Goal: Task Accomplishment & Management: Use online tool/utility

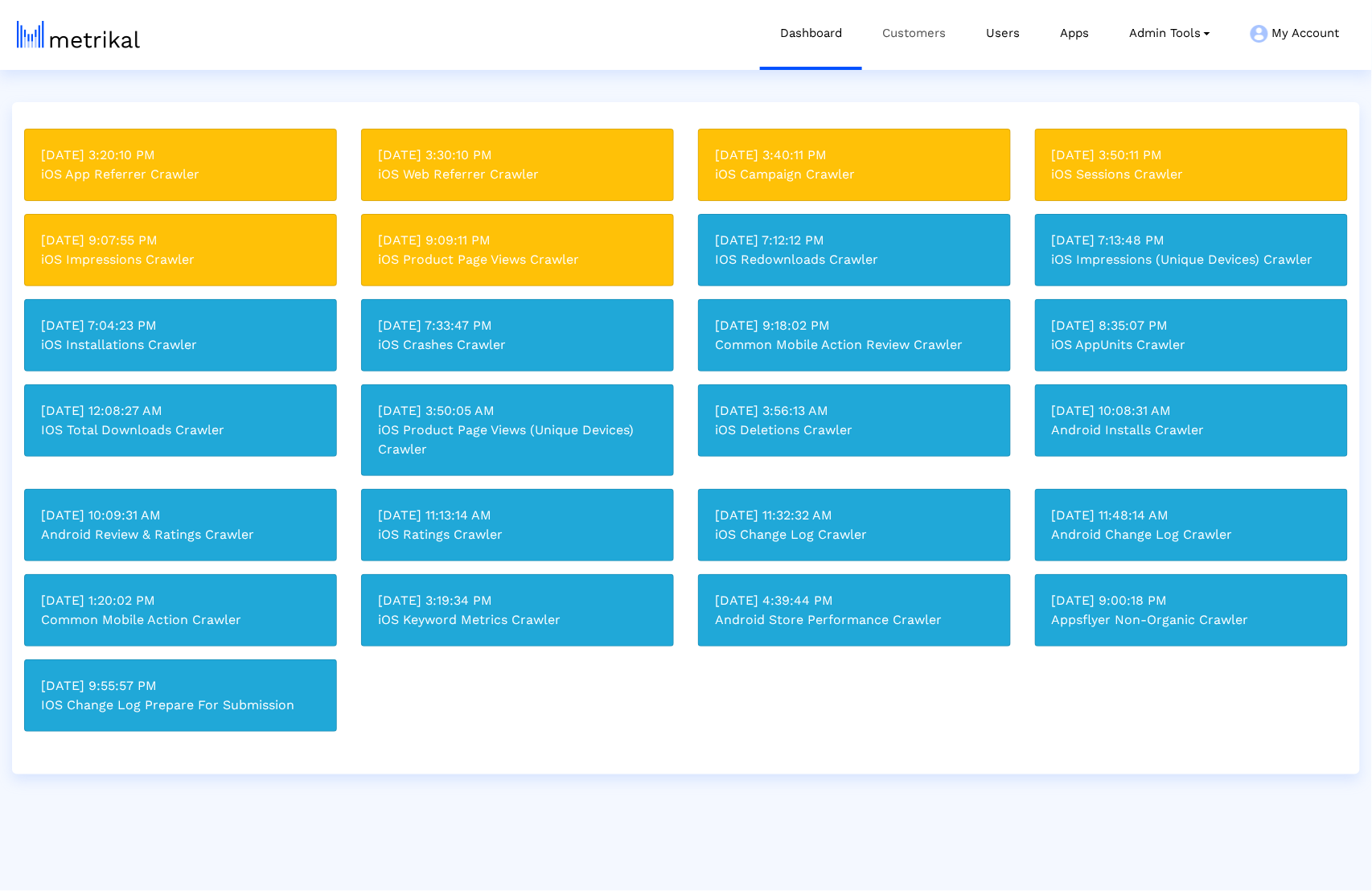
click at [924, 60] on link "Customers" at bounding box center [914, 33] width 104 height 67
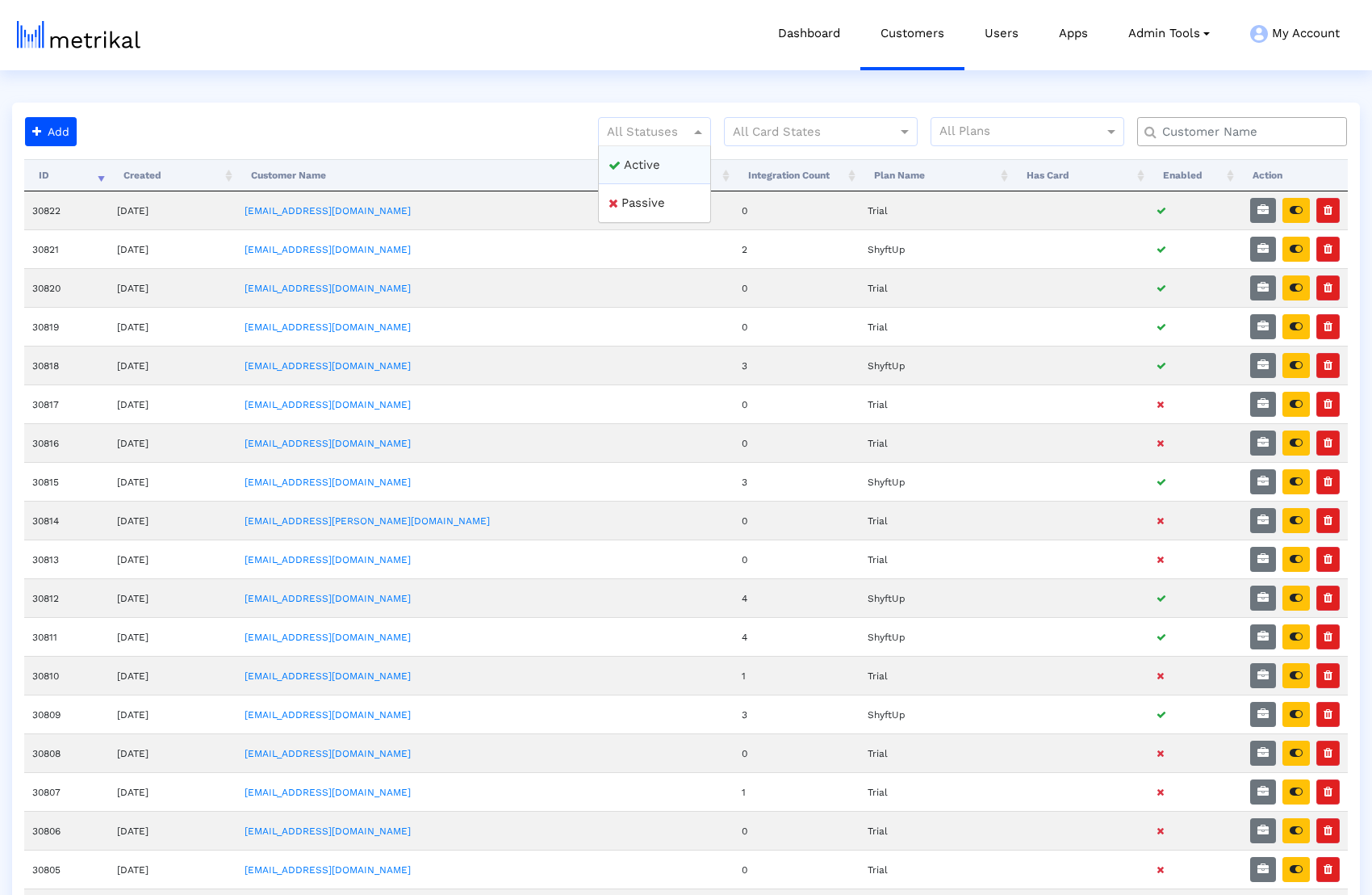
click at [687, 122] on div at bounding box center [655, 132] width 111 height 19
click at [670, 156] on div "Active" at bounding box center [655, 165] width 111 height 39
click at [89, 172] on th "ID" at bounding box center [66, 175] width 85 height 33
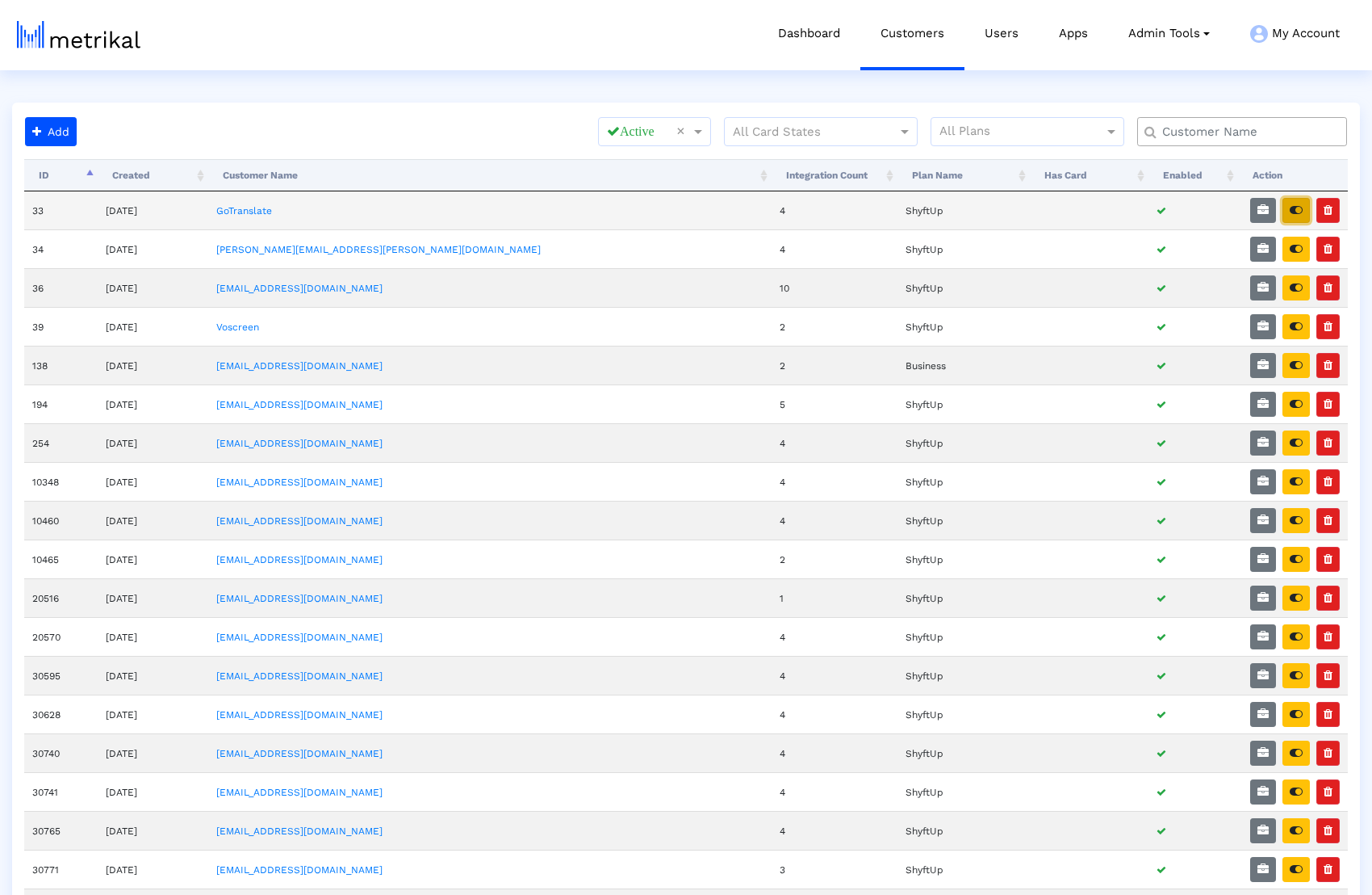
click at [1290, 216] on button "button" at bounding box center [1296, 210] width 27 height 25
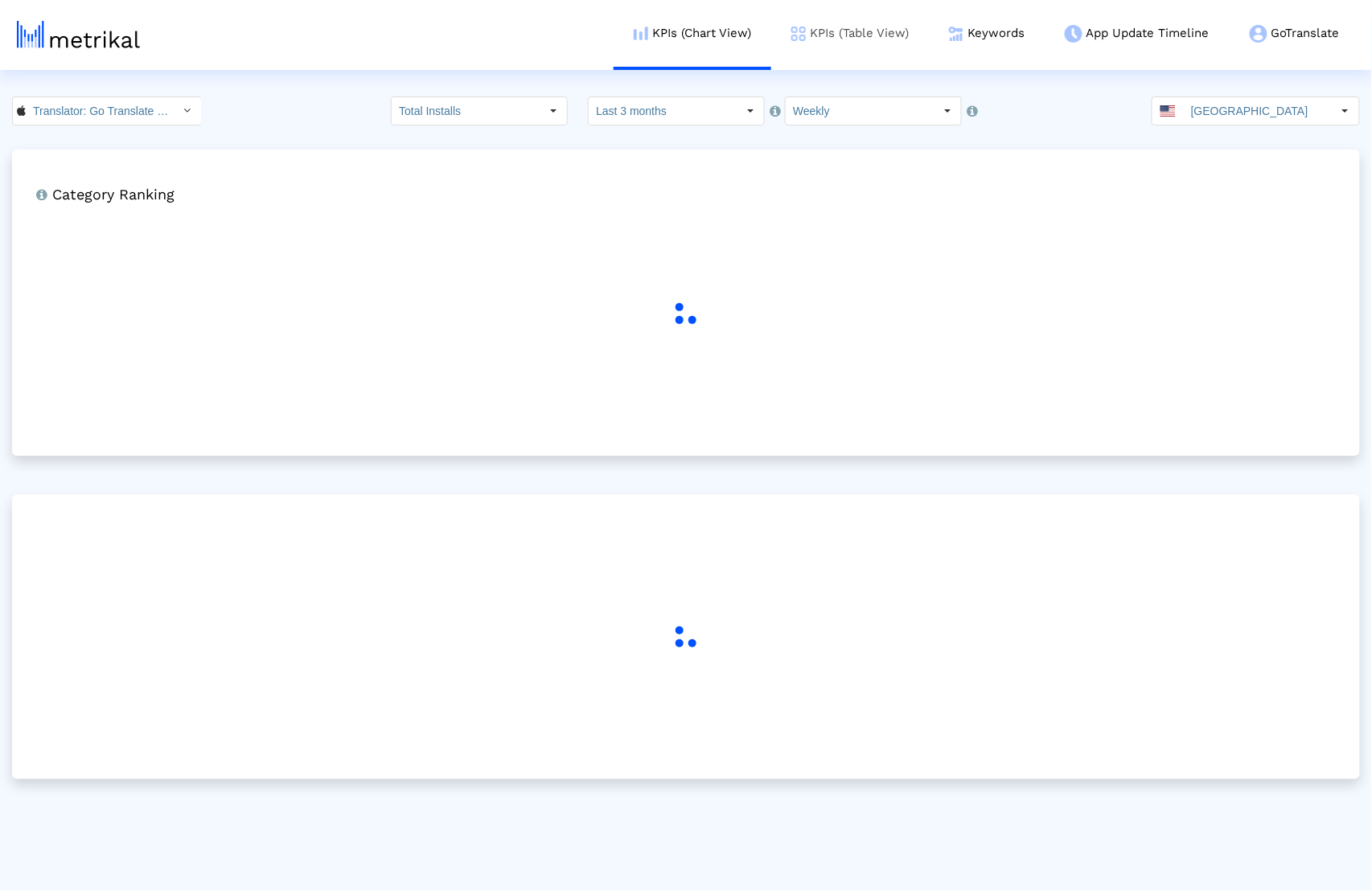
click at [825, 34] on link "KPIs (Table View)" at bounding box center [850, 33] width 158 height 67
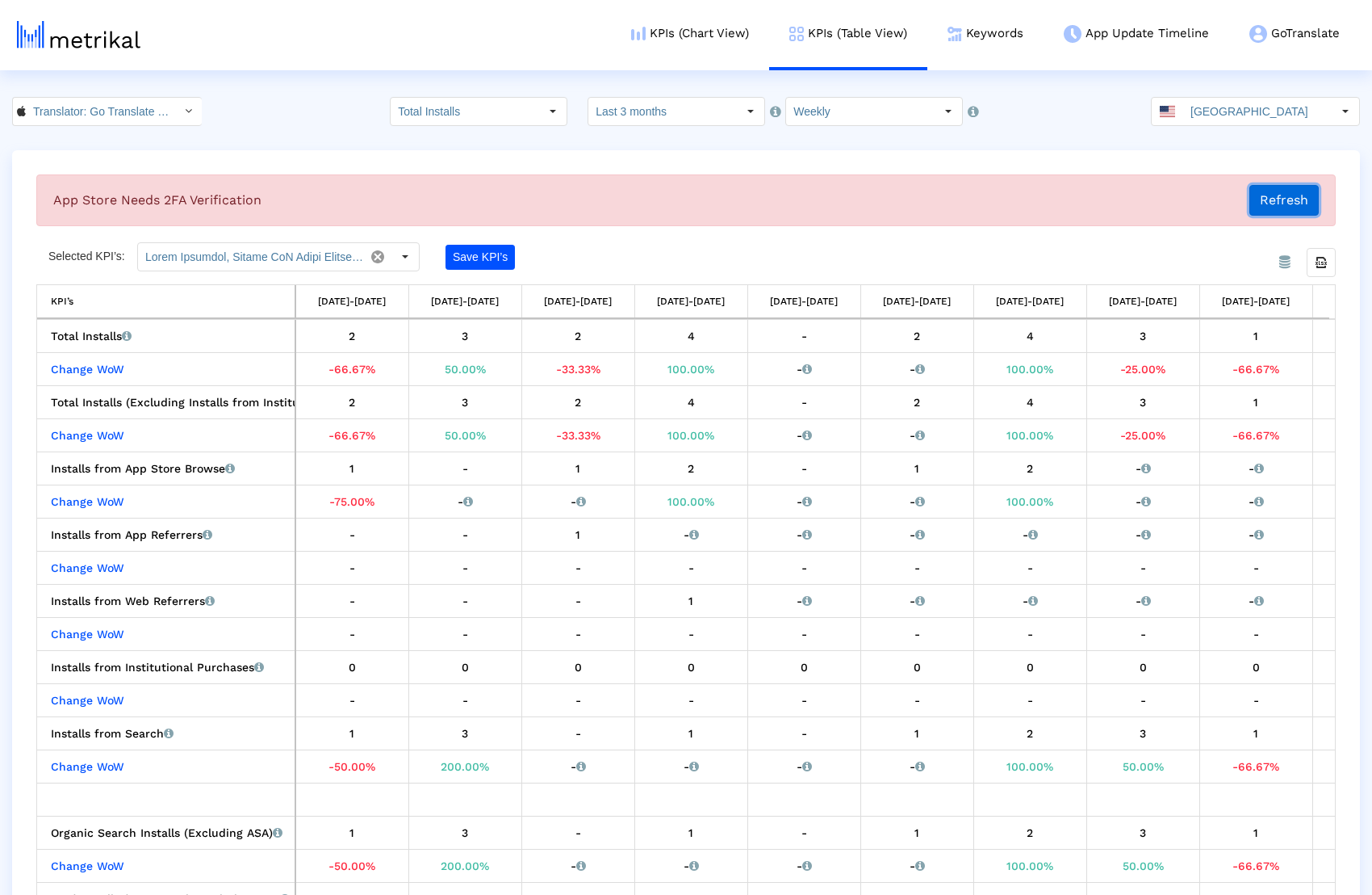
click at [1277, 200] on button "Refresh" at bounding box center [1284, 200] width 70 height 31
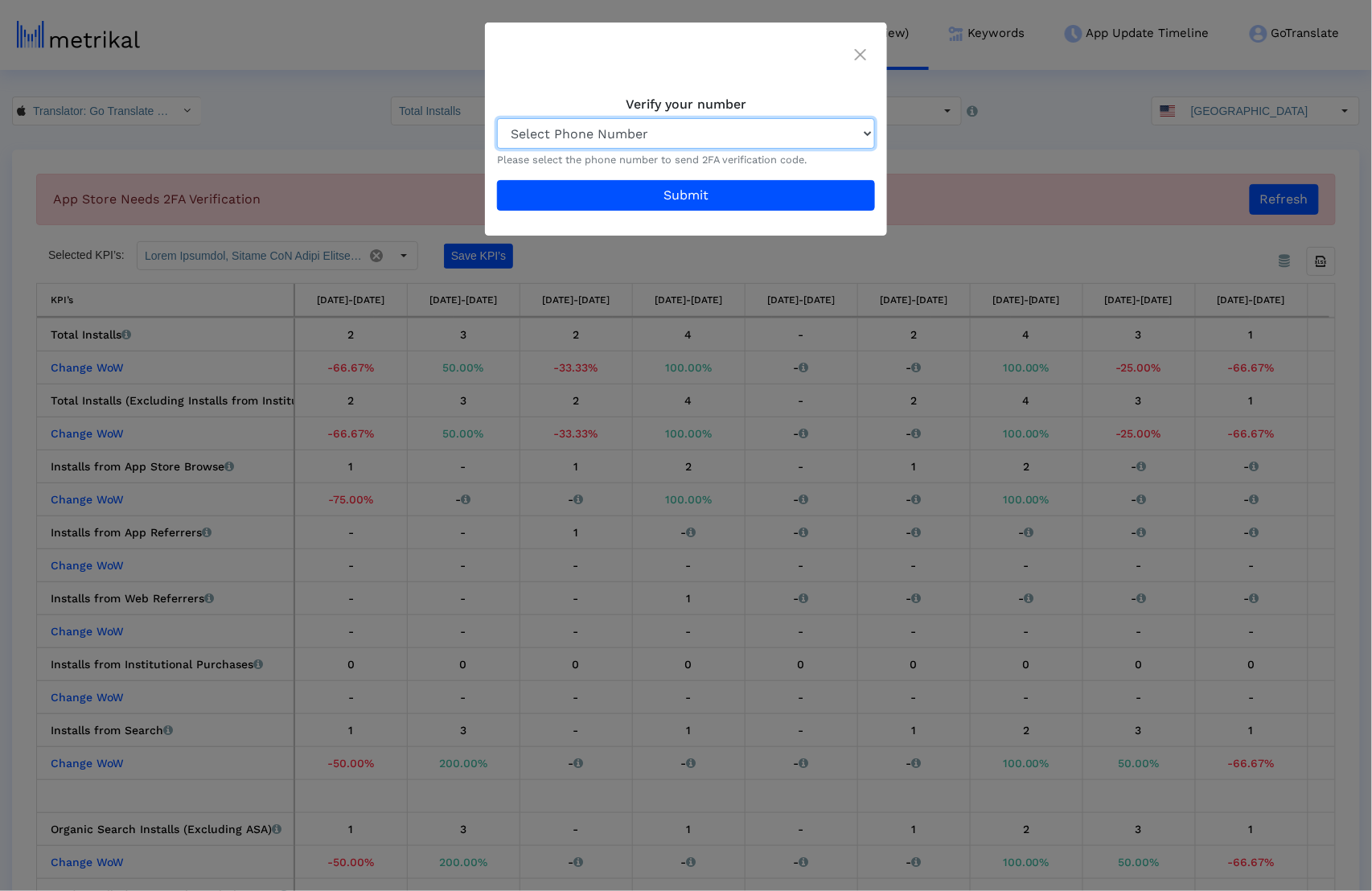
click at [825, 126] on select "Select Phone Number +90 •••• ••• •• 23 +90 •••• ••• •• 40 +90 •••• ••• •• 44 +1…" at bounding box center [685, 133] width 378 height 31
select select "18"
click at [497, 118] on select "Select Phone Number +90 •••• ••• •• 23 +90 •••• ••• •• 40 +90 •••• ••• •• 44 +1…" at bounding box center [685, 133] width 378 height 31
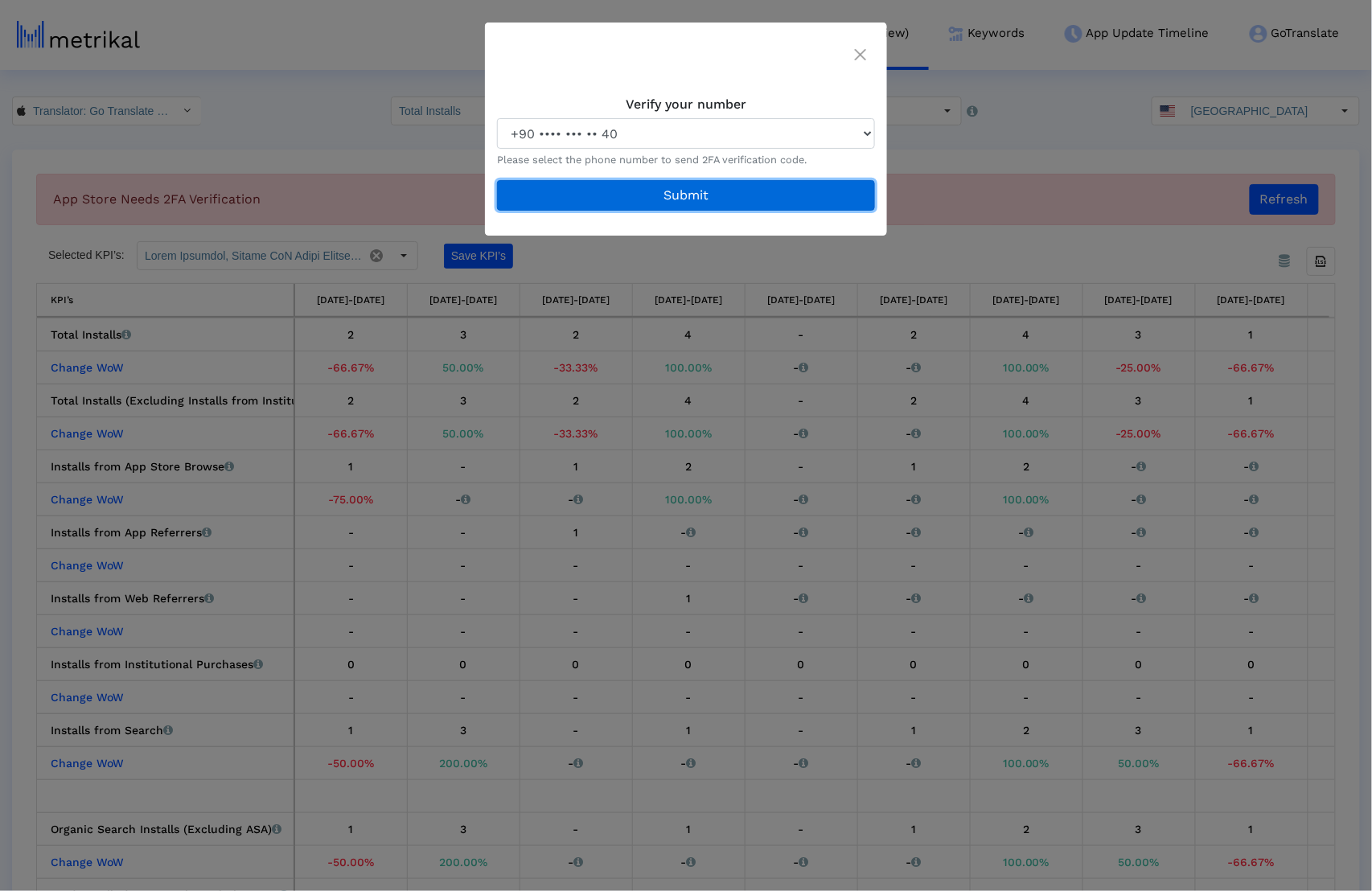
click at [713, 192] on button "Submit" at bounding box center [685, 195] width 378 height 31
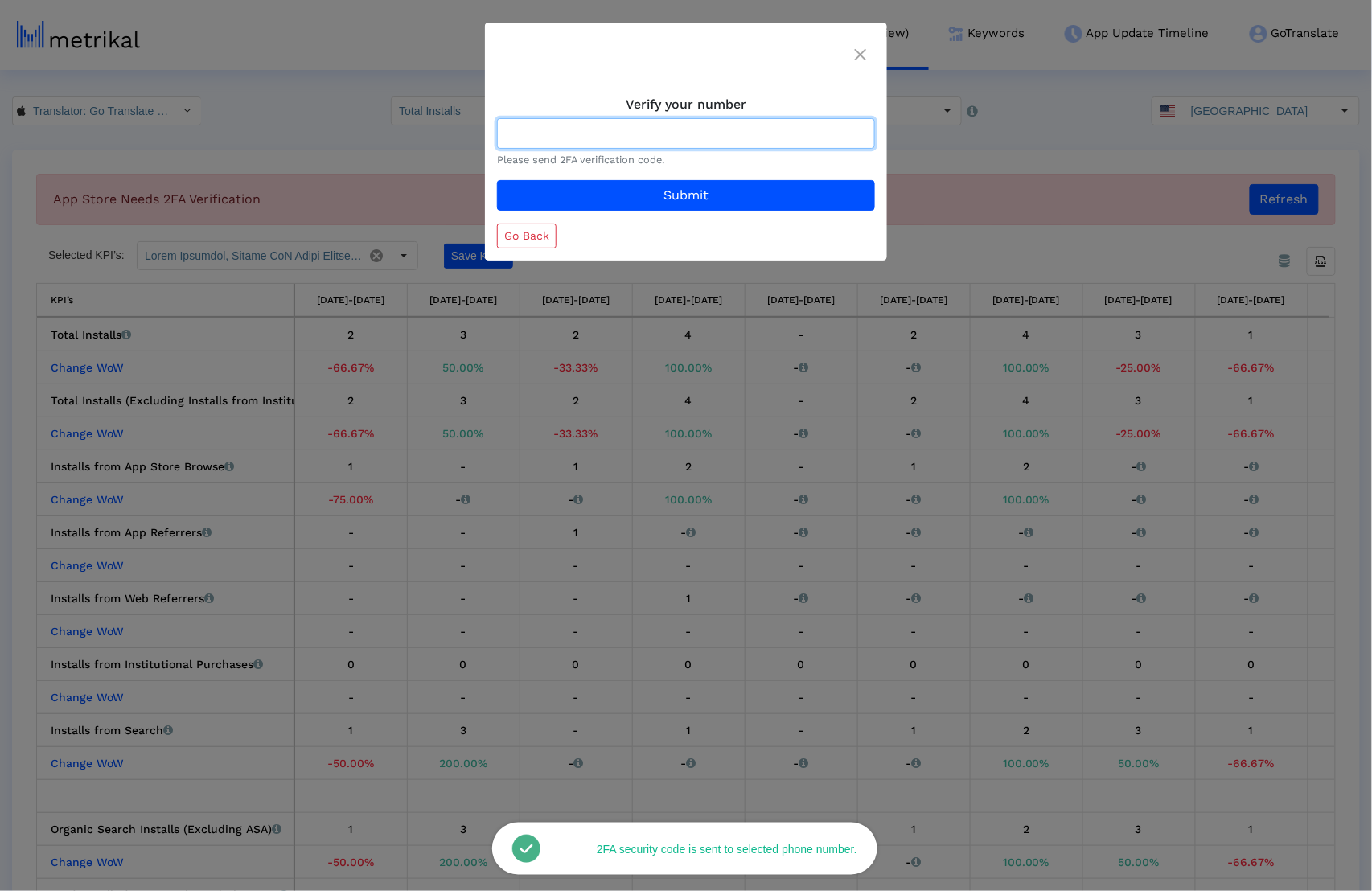
click at [675, 125] on input at bounding box center [685, 133] width 378 height 31
type input "393320"
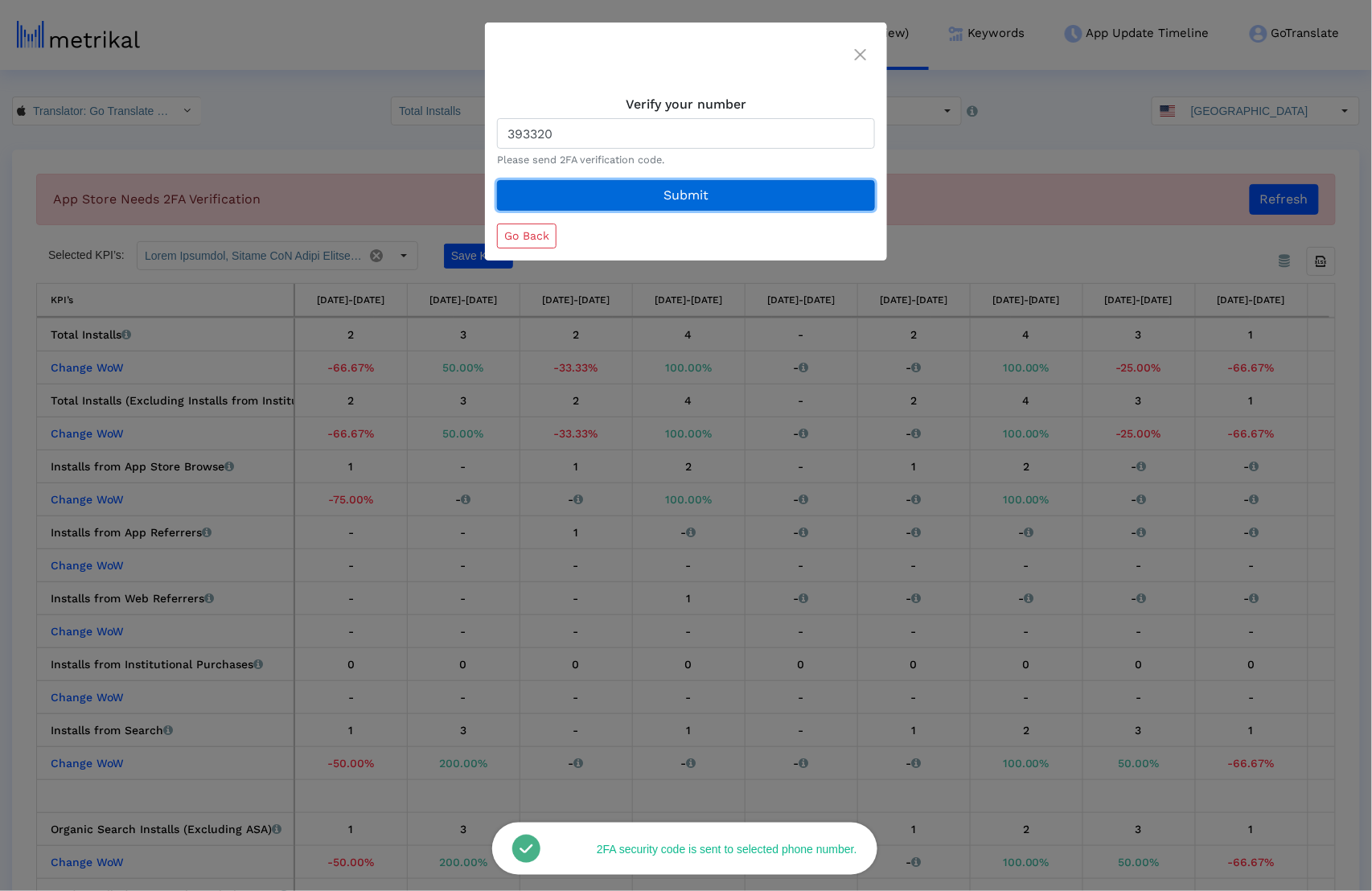
click at [727, 192] on button "Submit" at bounding box center [685, 195] width 378 height 31
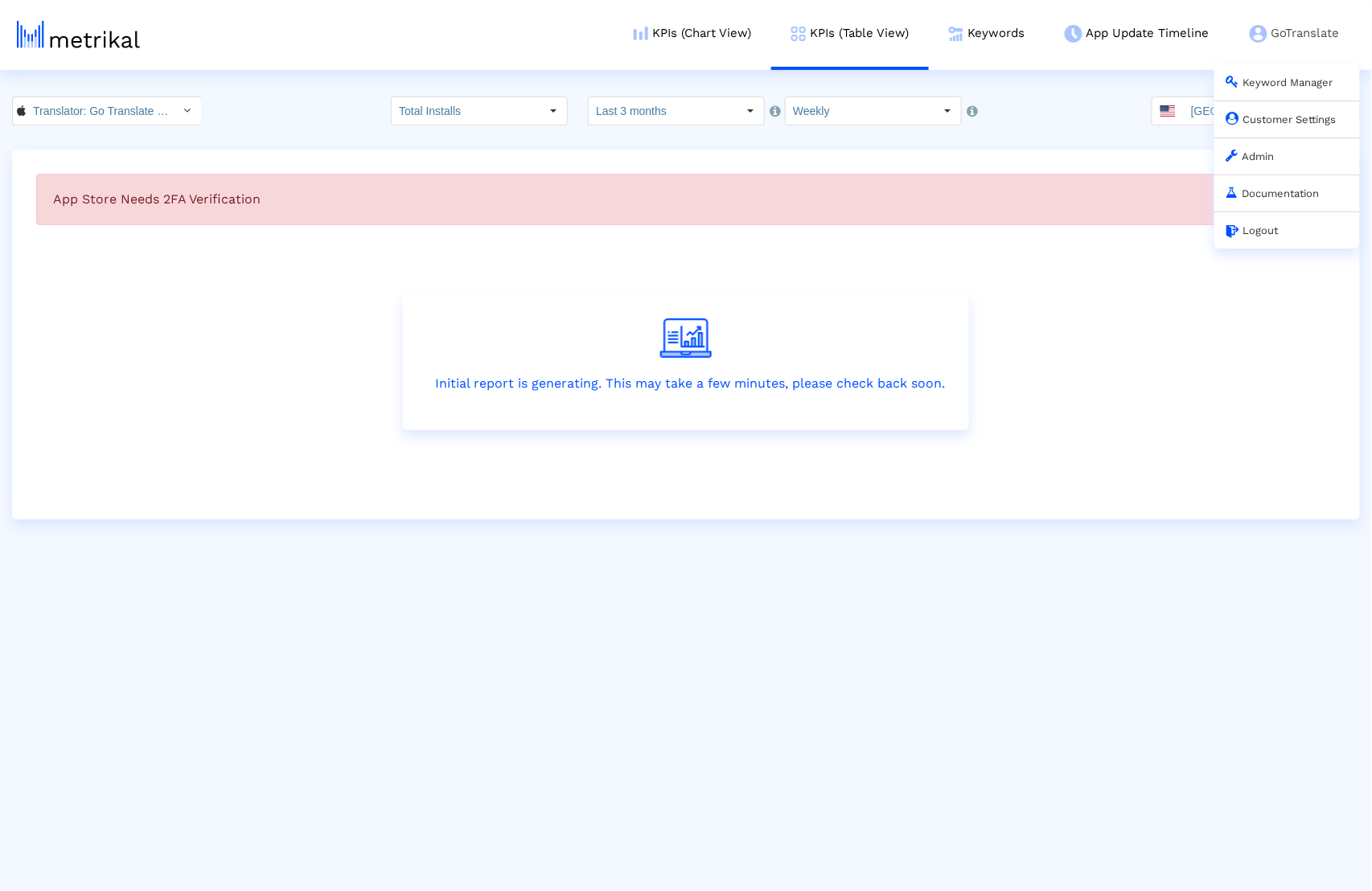
click at [1299, 120] on link "Customer Settings" at bounding box center [1281, 120] width 110 height 12
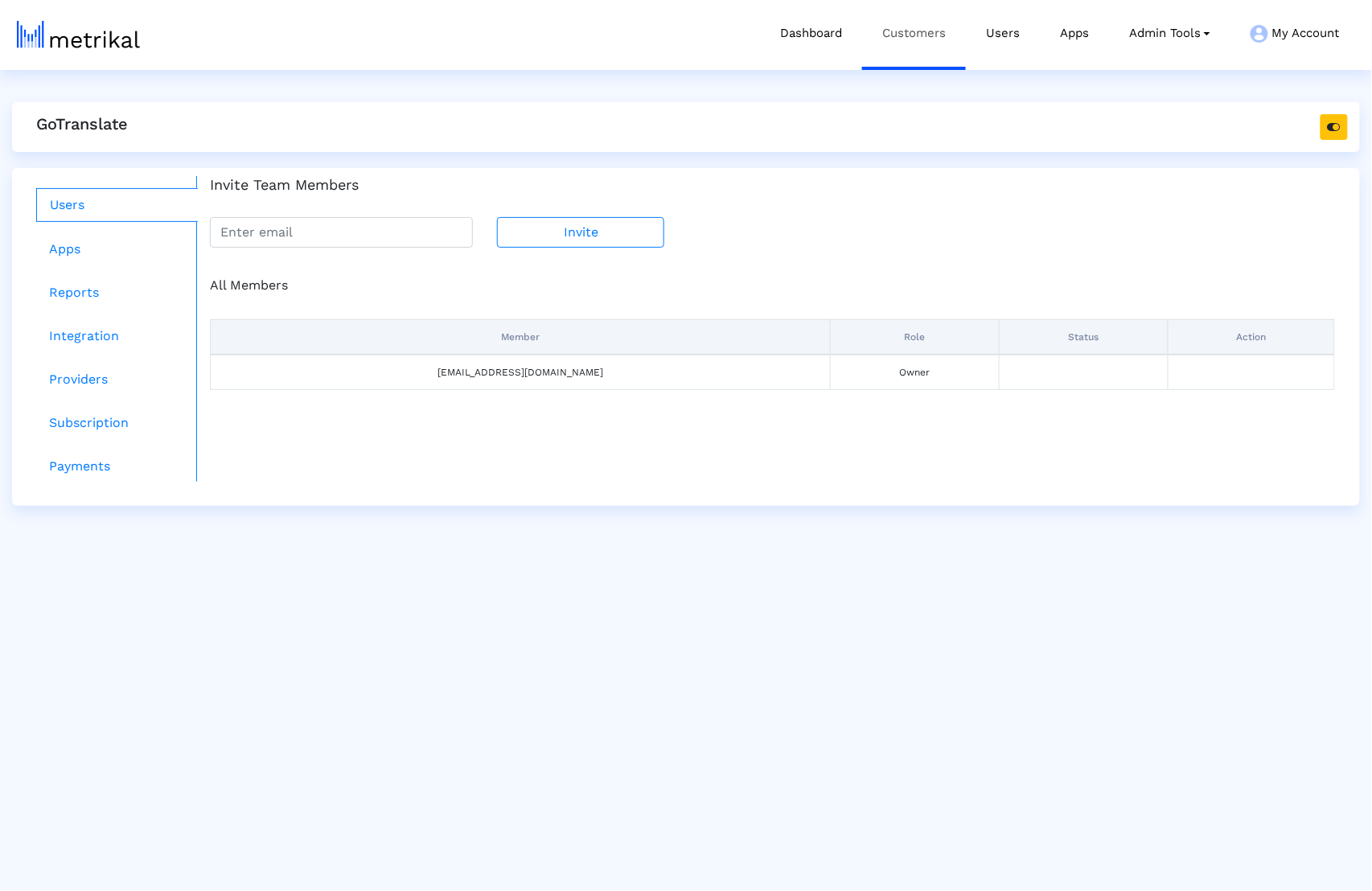
click at [919, 47] on link "Customers" at bounding box center [914, 33] width 104 height 67
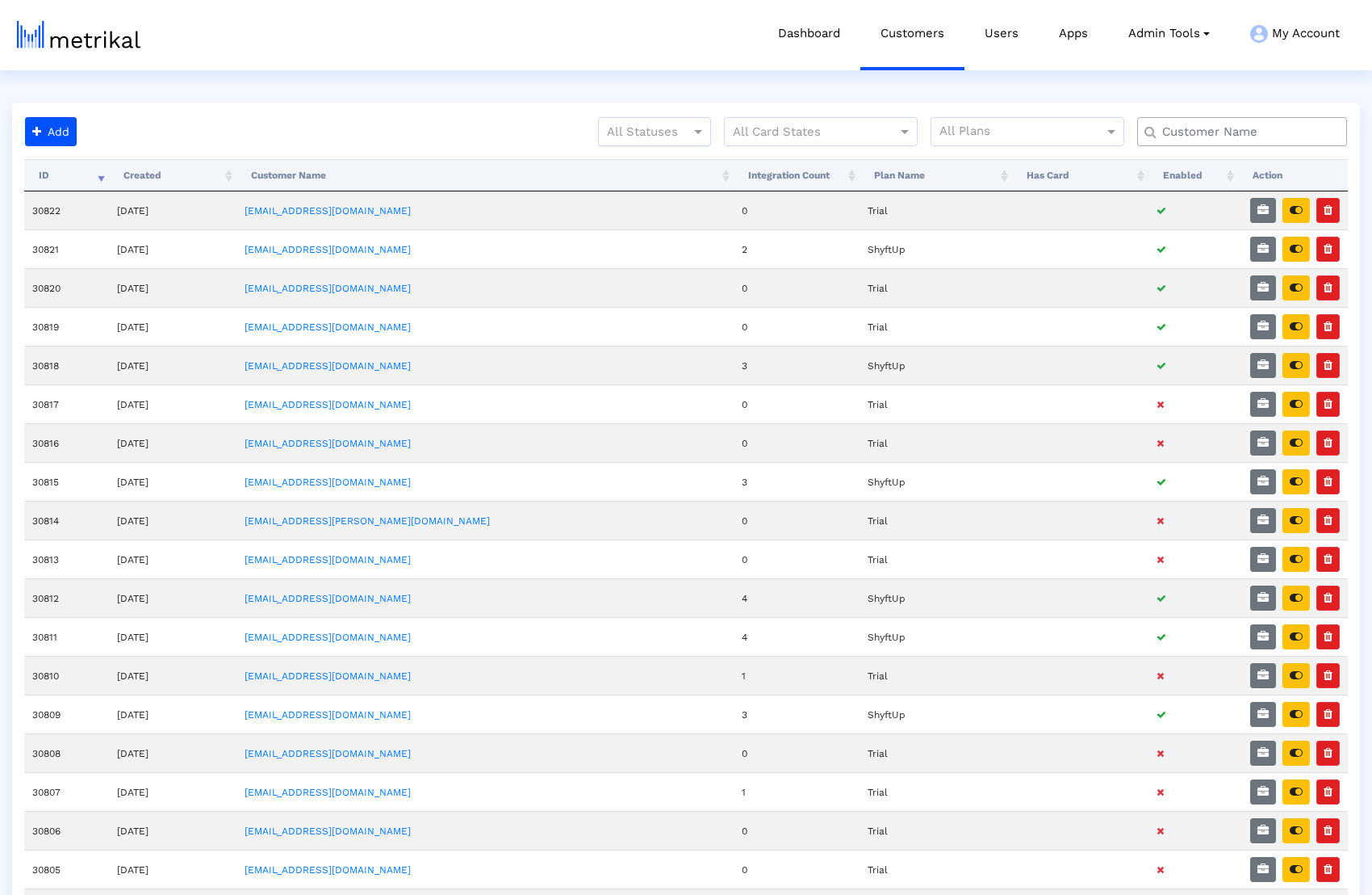
click at [674, 126] on div at bounding box center [655, 132] width 111 height 19
click at [668, 147] on div "Active" at bounding box center [655, 165] width 111 height 39
click at [1292, 359] on icon "button" at bounding box center [1296, 364] width 13 height 11
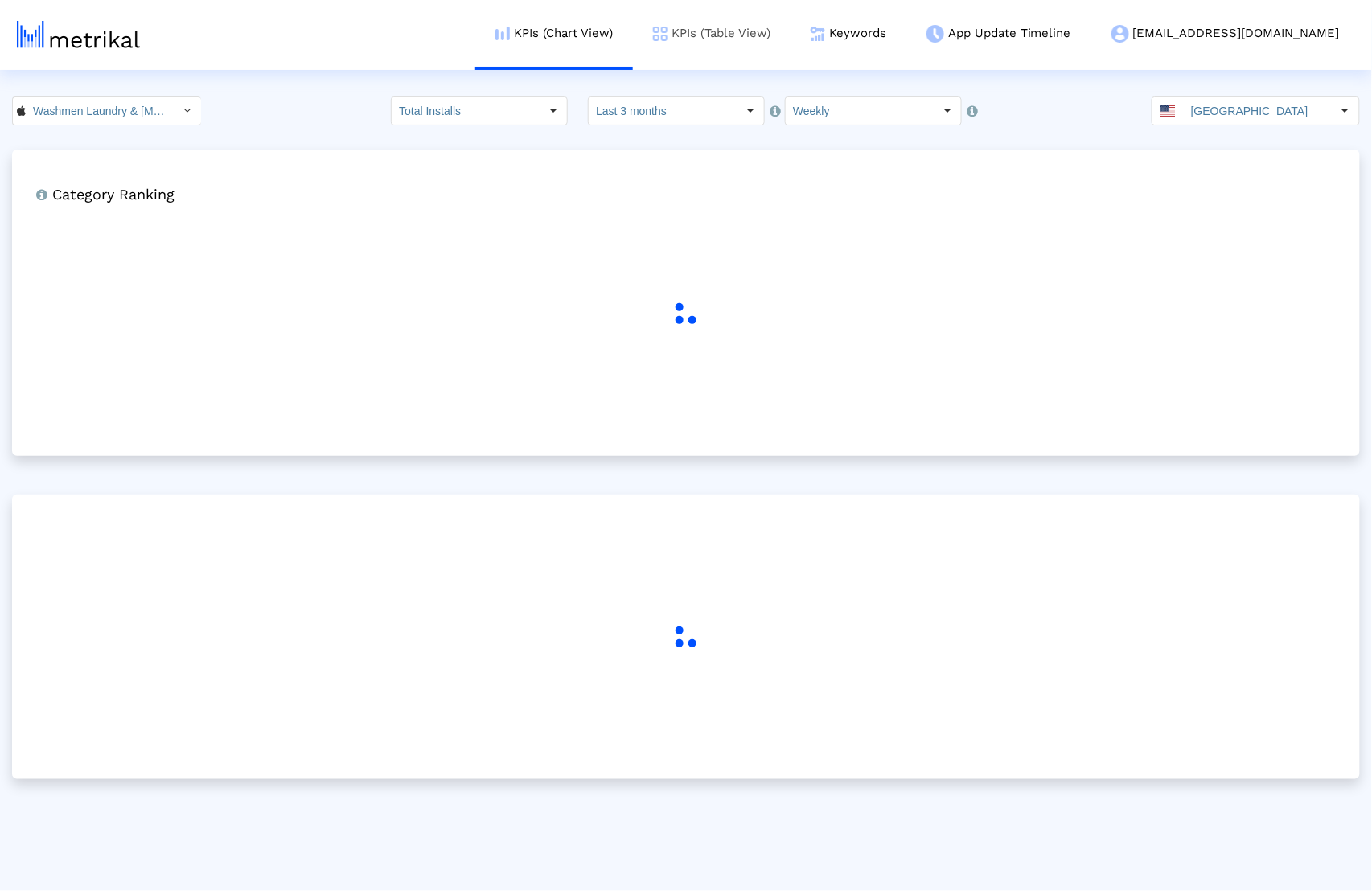
click at [764, 42] on link "KPIs (Table View)" at bounding box center [712, 33] width 158 height 67
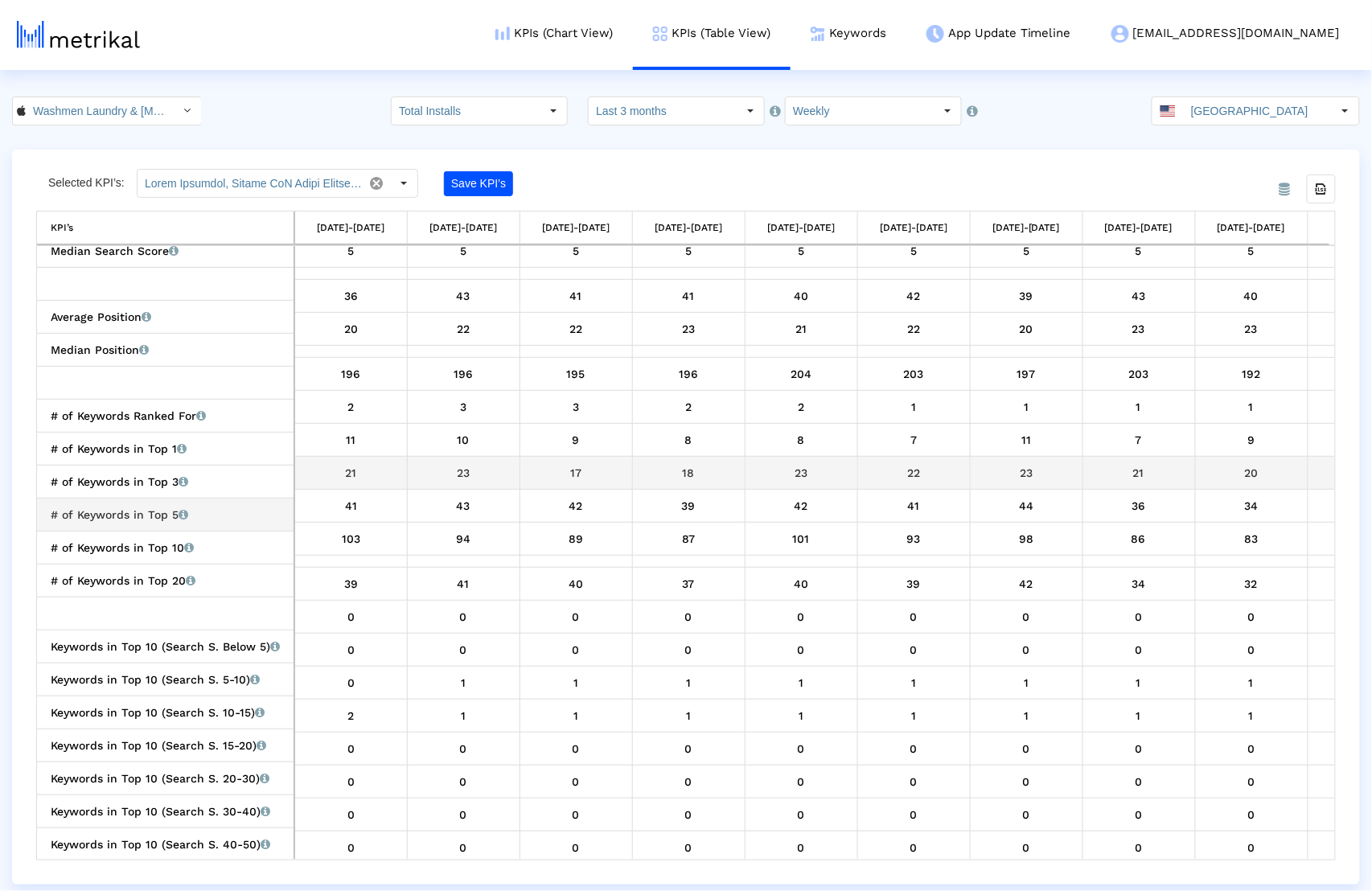
scroll to position [0, 427]
